Goal: Task Accomplishment & Management: Manage account settings

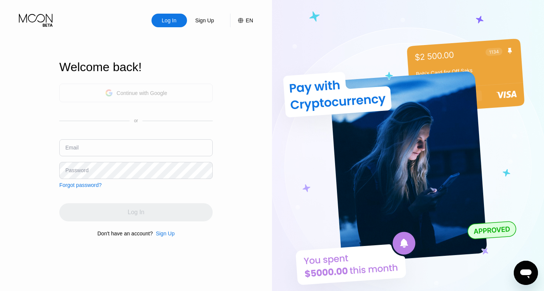
click at [181, 84] on div "Continue with Google" at bounding box center [135, 93] width 153 height 19
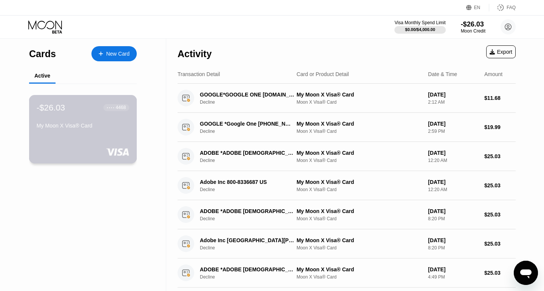
click at [104, 118] on div "-$26.03 ● ● ● ● 4468 My Moon X Visa® Card" at bounding box center [83, 116] width 93 height 29
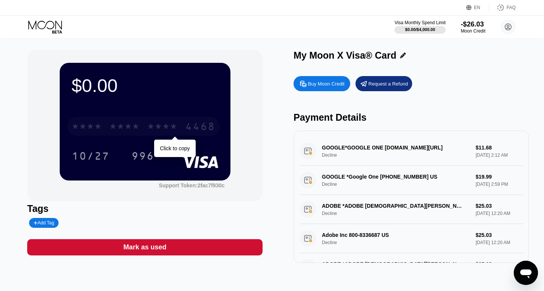
click at [162, 126] on div "* * * *" at bounding box center [162, 127] width 30 height 12
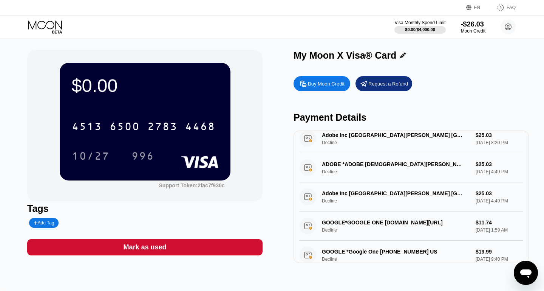
scroll to position [90, 0]
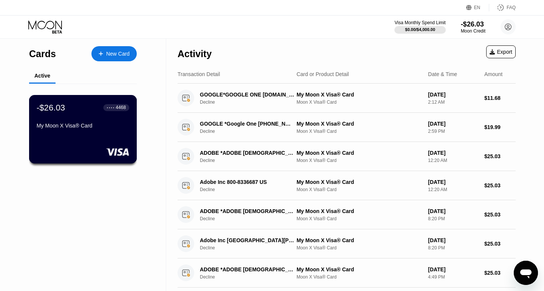
click at [104, 125] on div "My Moon X Visa® Card" at bounding box center [83, 125] width 93 height 6
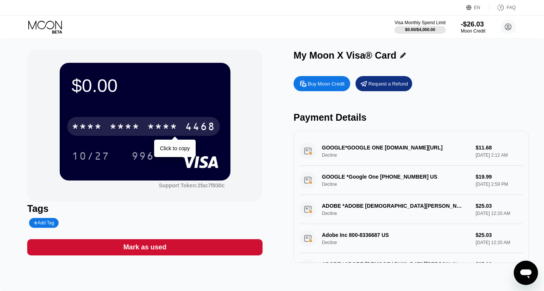
click at [159, 127] on div "* * * *" at bounding box center [162, 127] width 30 height 12
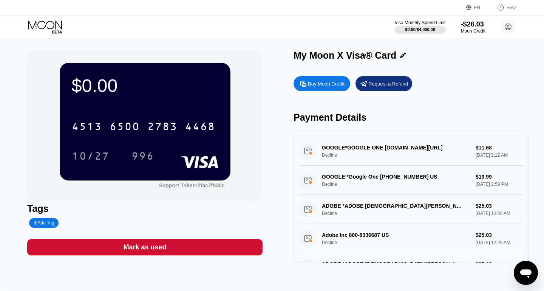
click at [313, 51] on div "My Moon X Visa® Card" at bounding box center [345, 55] width 103 height 11
